Goal: Browse casually

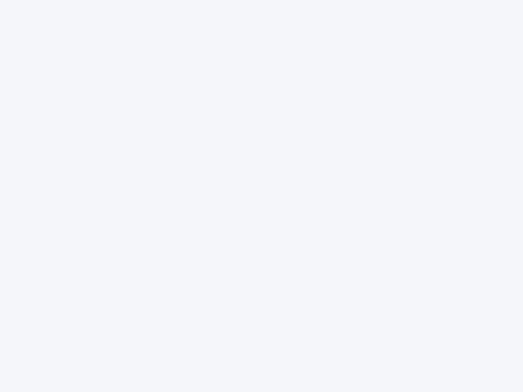
click at [261, 196] on div at bounding box center [261, 196] width 523 height 392
